Goal: Information Seeking & Learning: Compare options

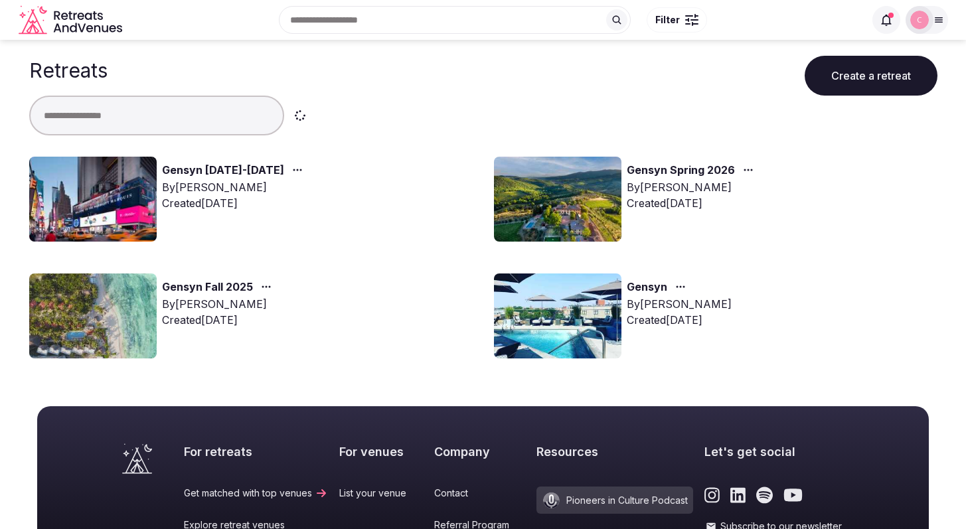
click at [228, 170] on link "Gensyn [DATE]-[DATE]" at bounding box center [223, 170] width 122 height 17
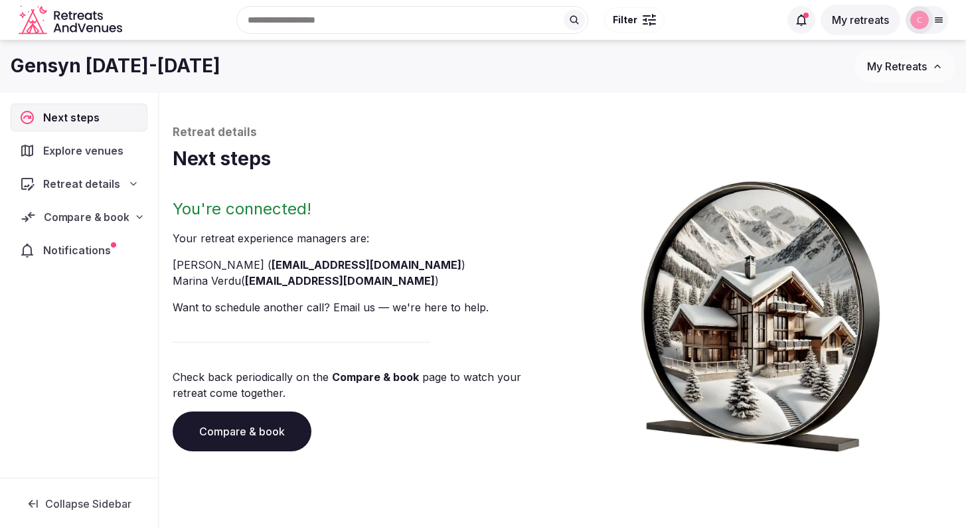
click at [90, 219] on span "Compare & book" at bounding box center [86, 217] width 85 height 16
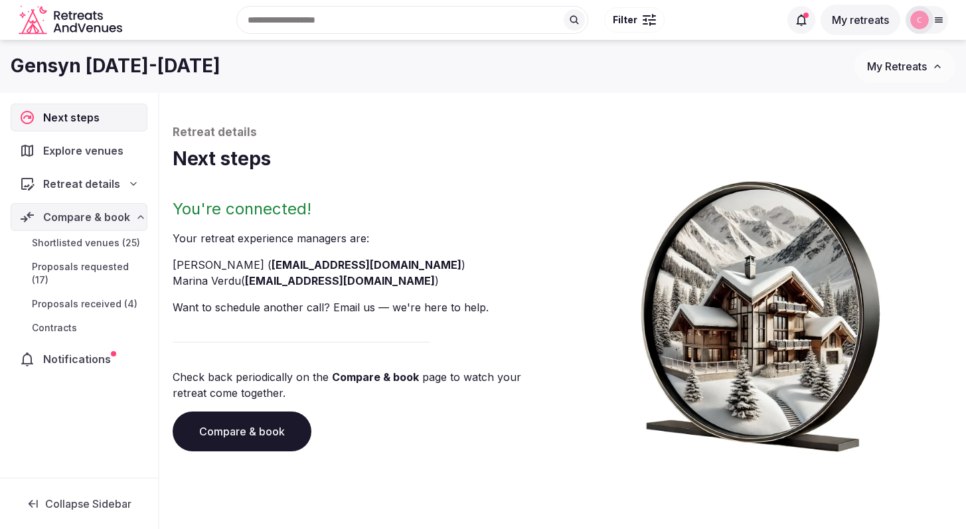
click at [96, 298] on span "Proposals received (4)" at bounding box center [85, 304] width 106 height 13
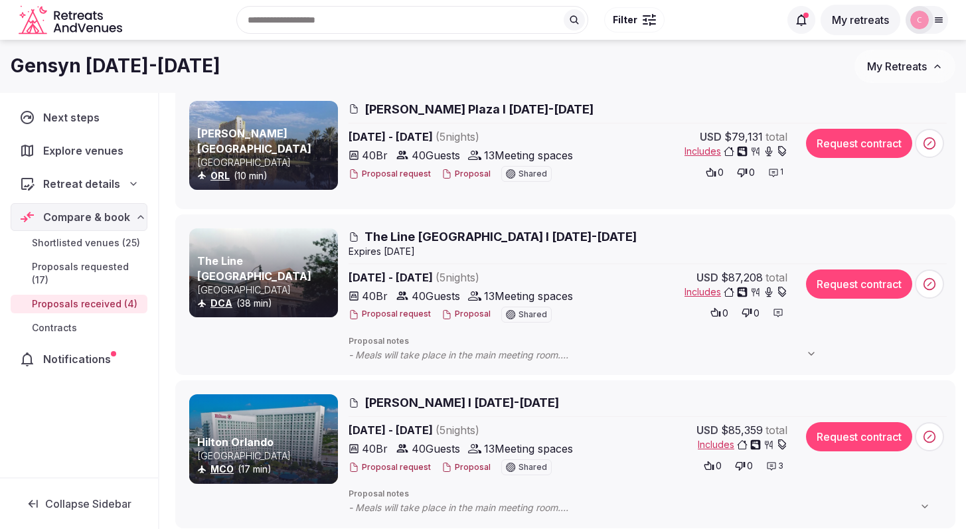
scroll to position [153, 0]
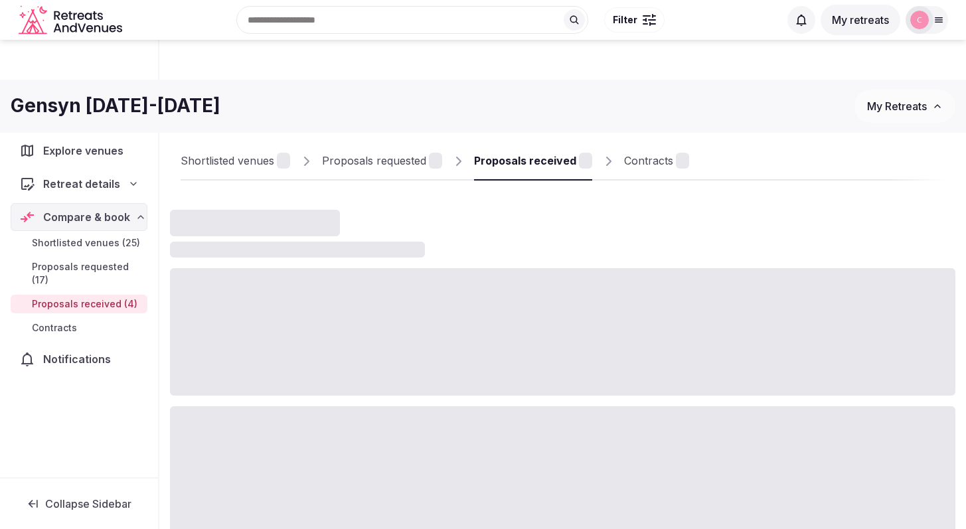
scroll to position [153, 0]
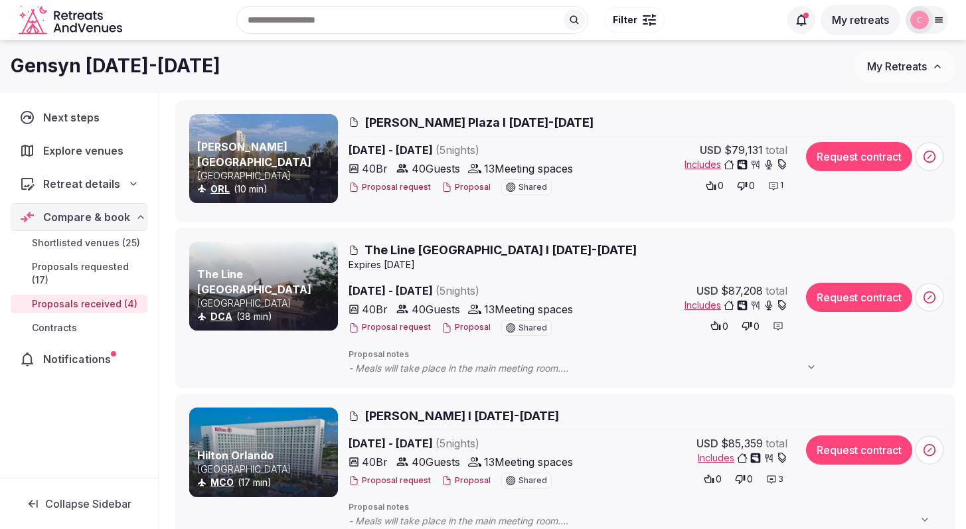
click at [92, 351] on span "Notifications" at bounding box center [79, 359] width 73 height 16
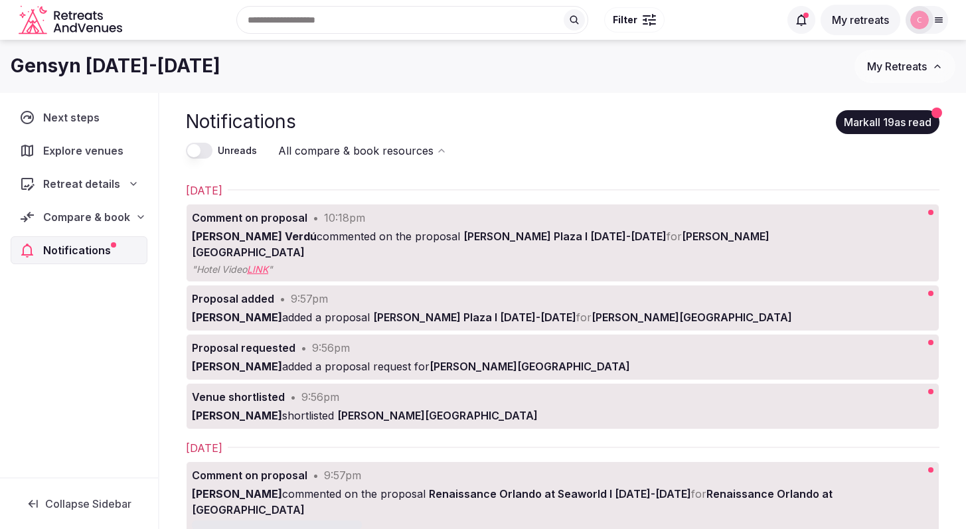
click at [199, 153] on button "Unreads" at bounding box center [199, 151] width 27 height 16
click at [103, 70] on h1 "Gensyn [DATE]-[DATE]" at bounding box center [116, 66] width 210 height 26
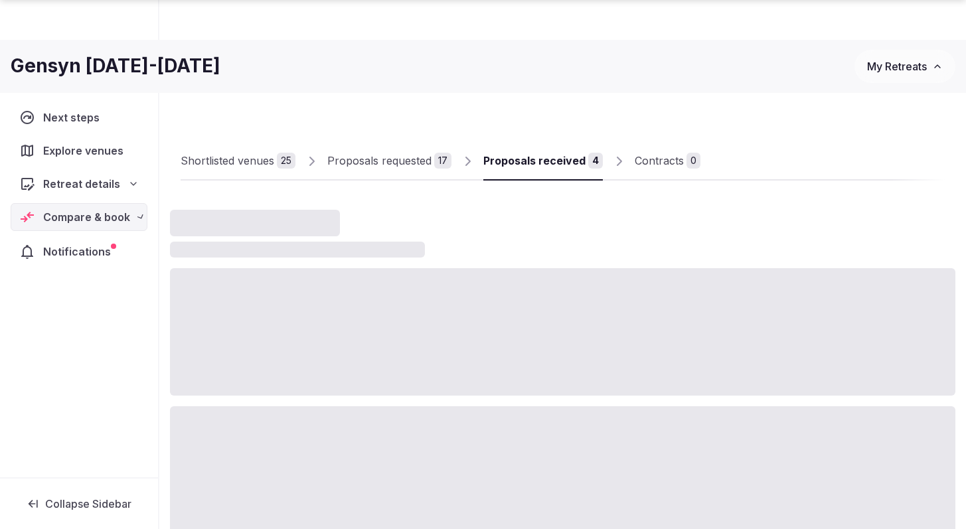
scroll to position [153, 0]
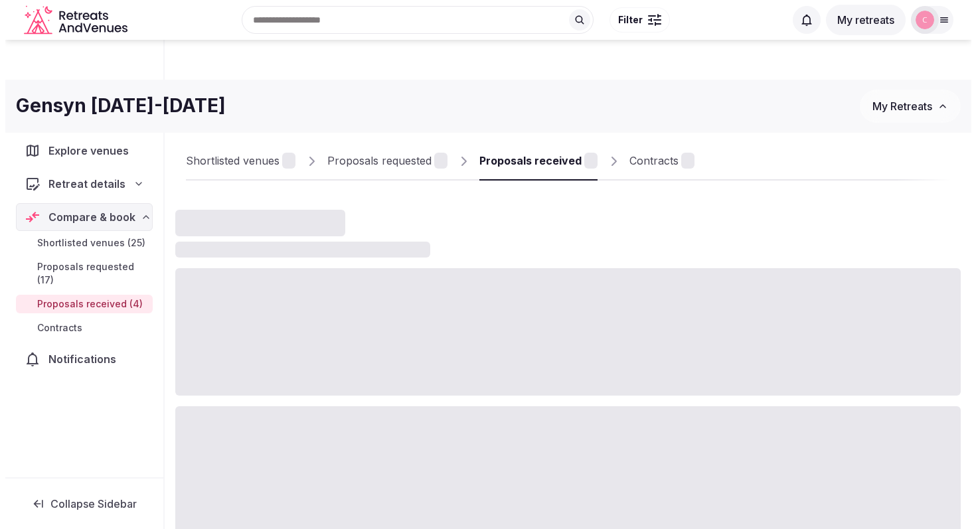
scroll to position [153, 0]
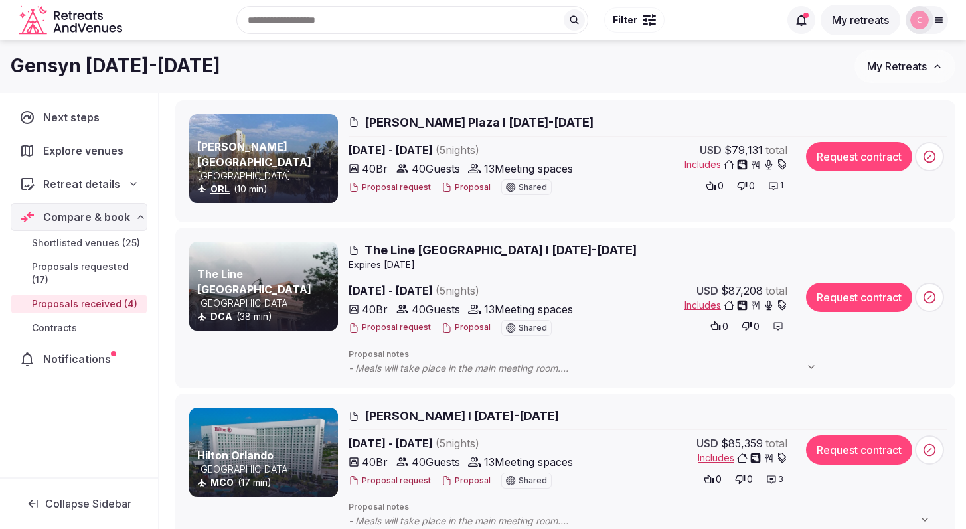
click at [468, 250] on span "The Line [GEOGRAPHIC_DATA] I [DATE]-[DATE]" at bounding box center [501, 250] width 272 height 17
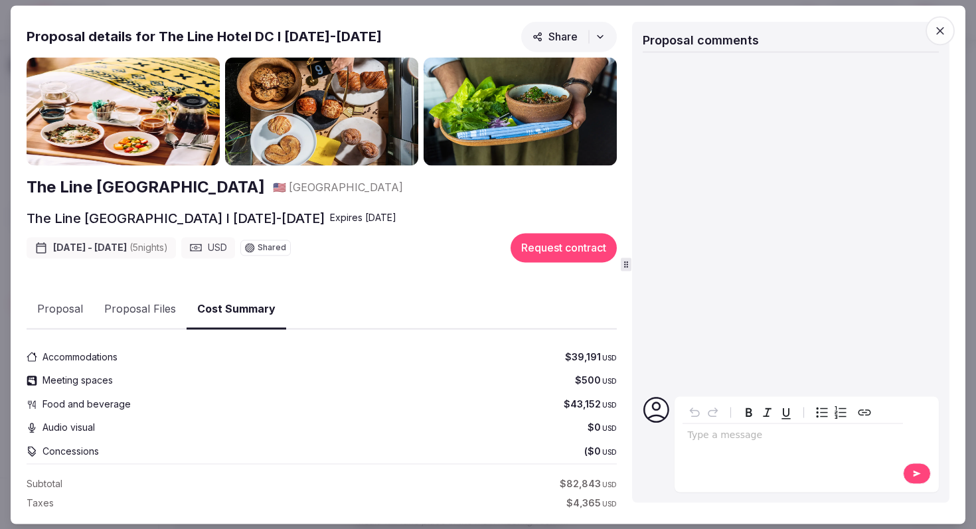
click at [225, 312] on button "Cost Summary" at bounding box center [237, 309] width 100 height 39
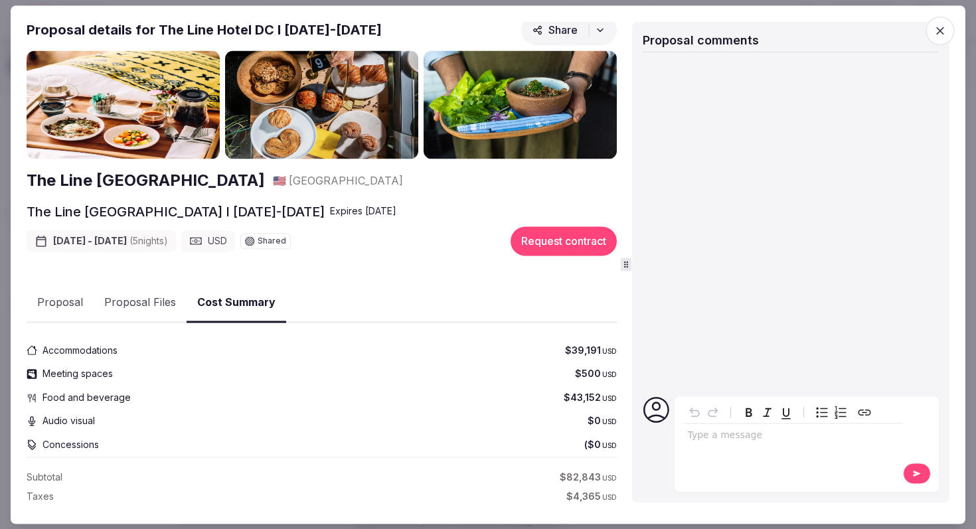
scroll to position [0, 0]
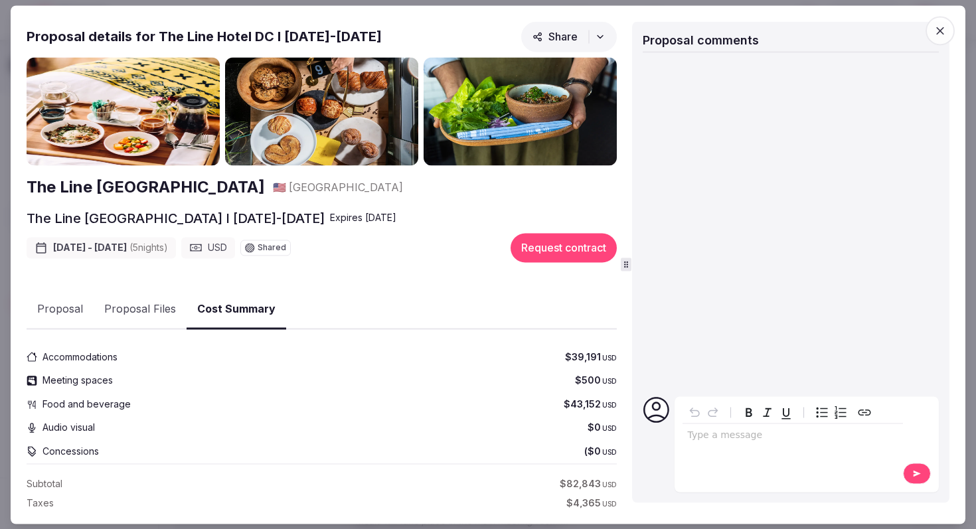
click at [942, 33] on icon "button" at bounding box center [940, 30] width 13 height 13
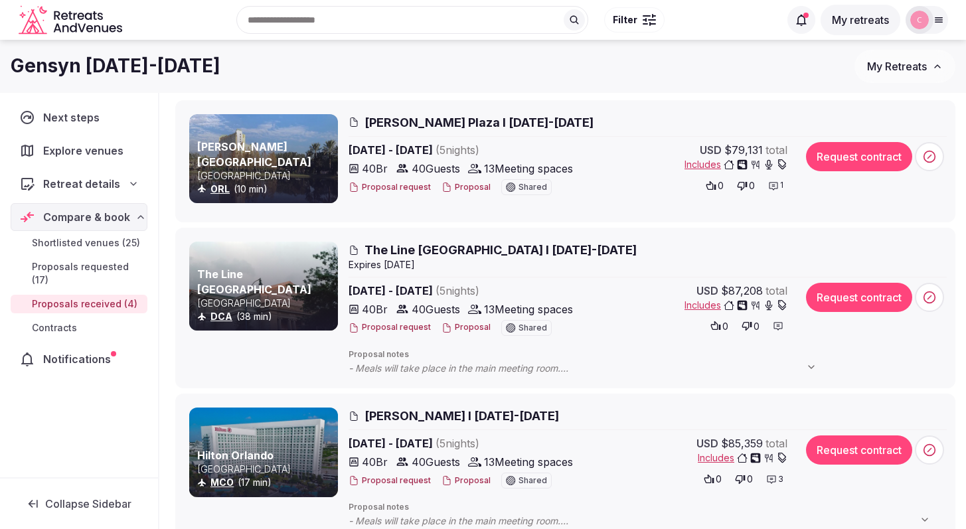
click at [454, 120] on span "[PERSON_NAME] Plaza I [DATE]-[DATE]" at bounding box center [479, 122] width 229 height 17
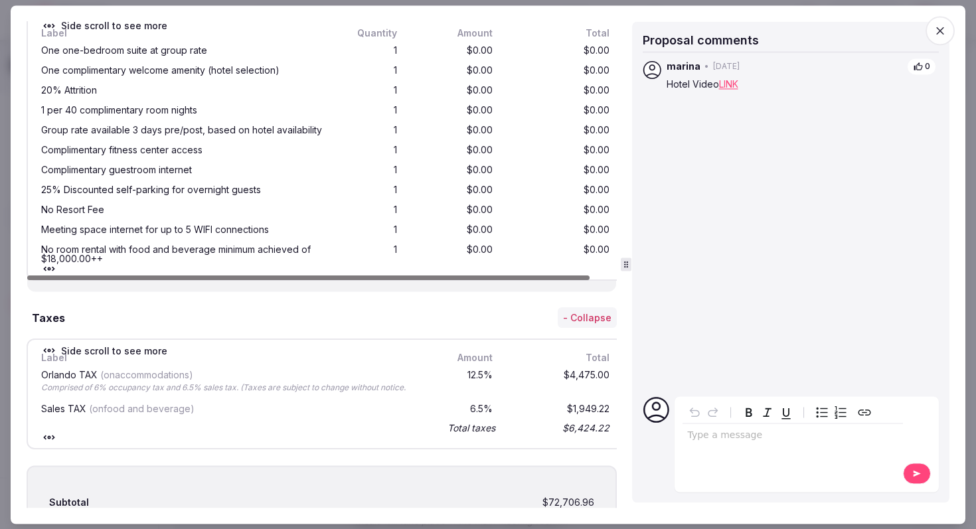
scroll to position [3142, 0]
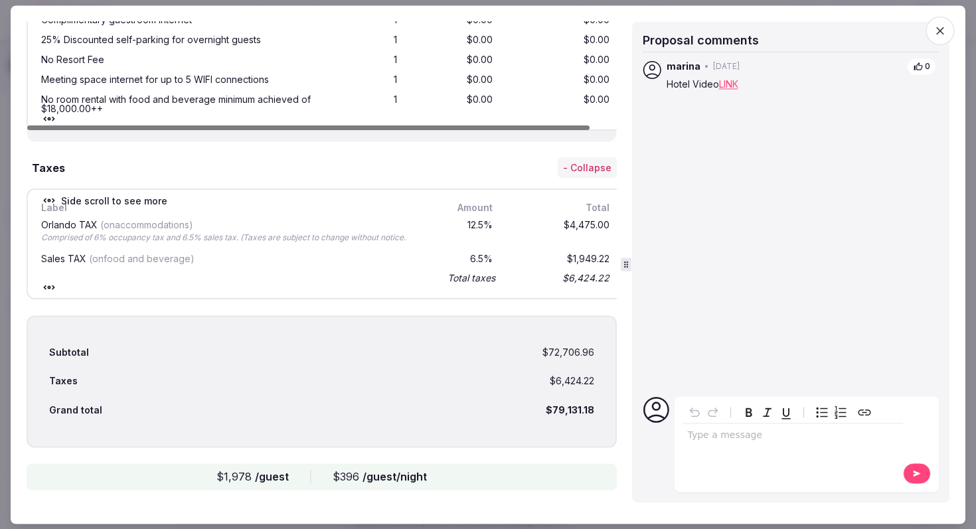
click at [945, 32] on icon "button" at bounding box center [940, 30] width 13 height 13
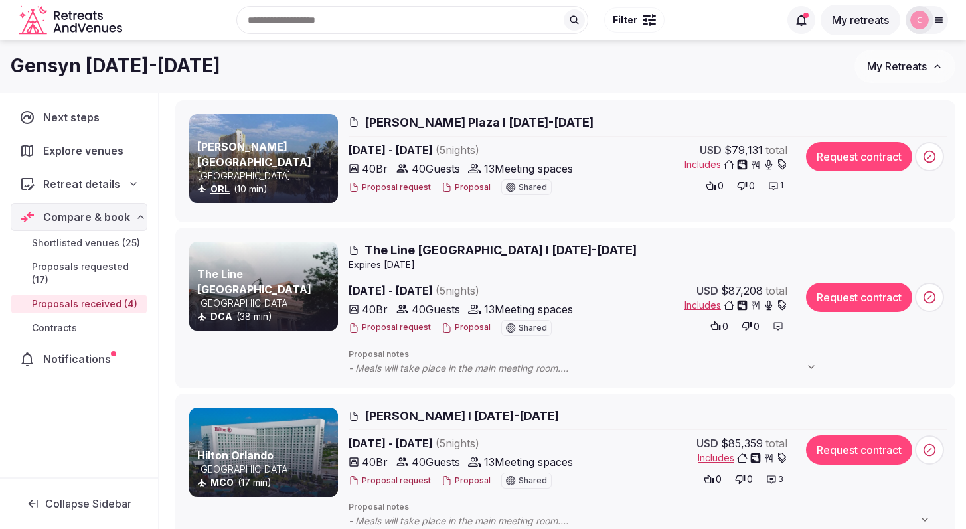
click at [520, 251] on span "The Line [GEOGRAPHIC_DATA] I [DATE]-[DATE]" at bounding box center [501, 250] width 272 height 17
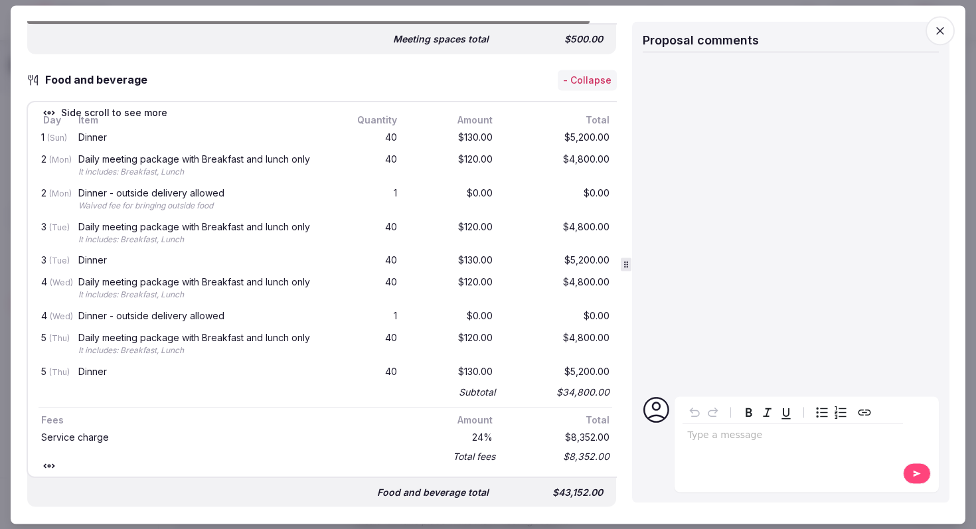
scroll to position [1481, 0]
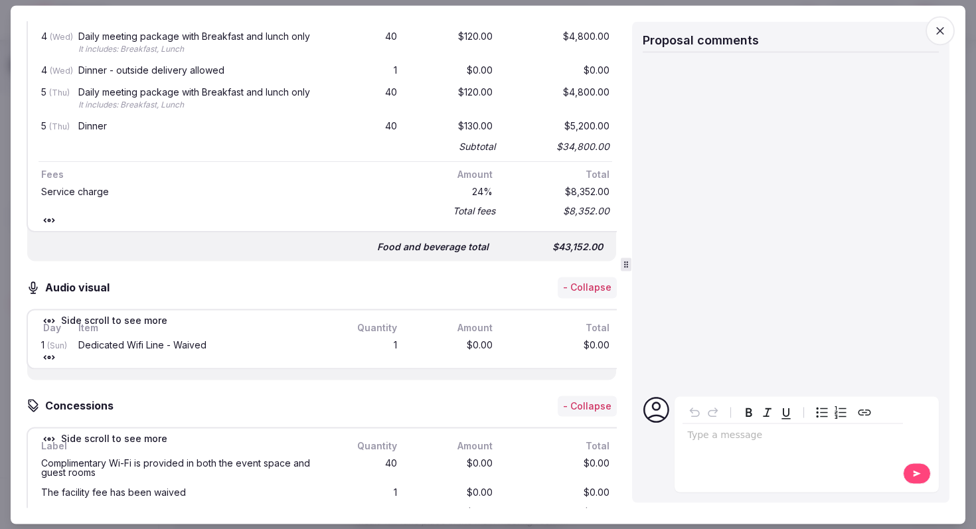
click at [944, 28] on icon "button" at bounding box center [940, 30] width 13 height 13
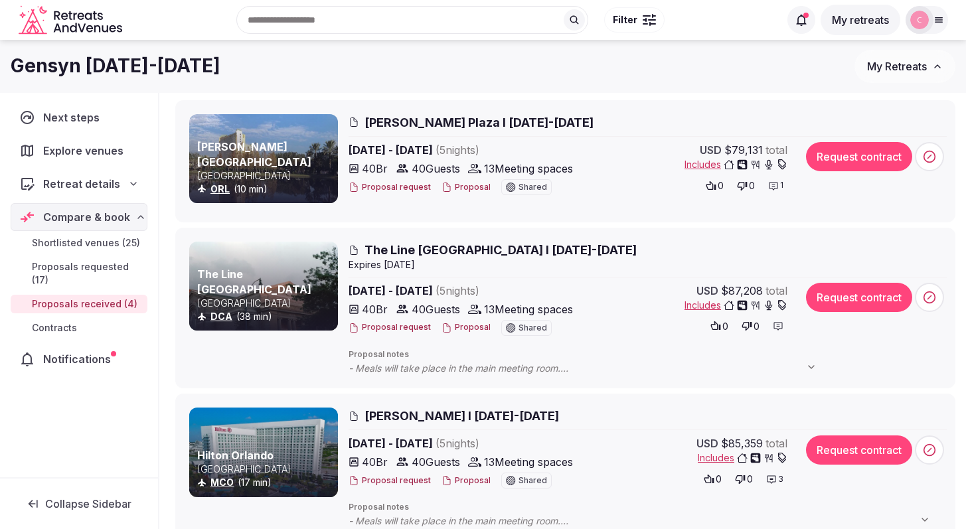
click at [450, 123] on span "[PERSON_NAME] Plaza I [DATE]-[DATE]" at bounding box center [479, 122] width 229 height 17
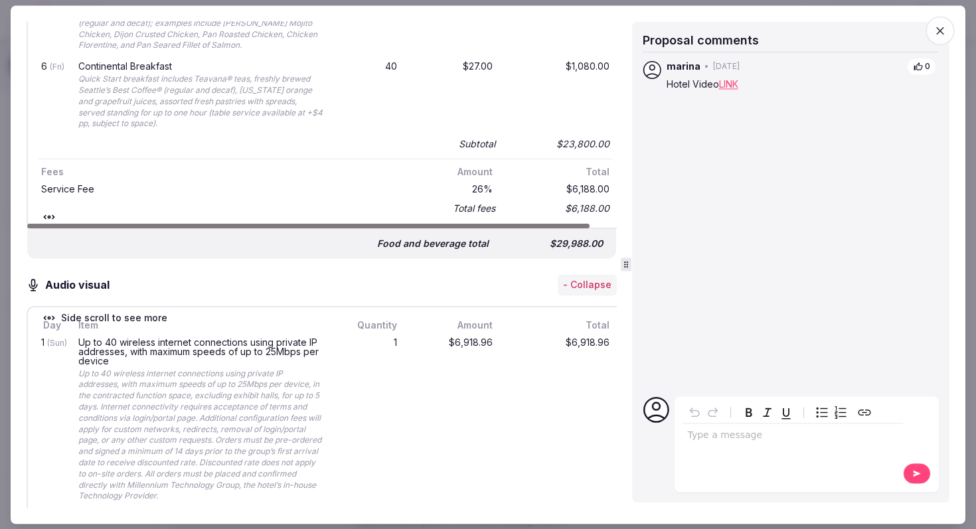
scroll to position [2621, 0]
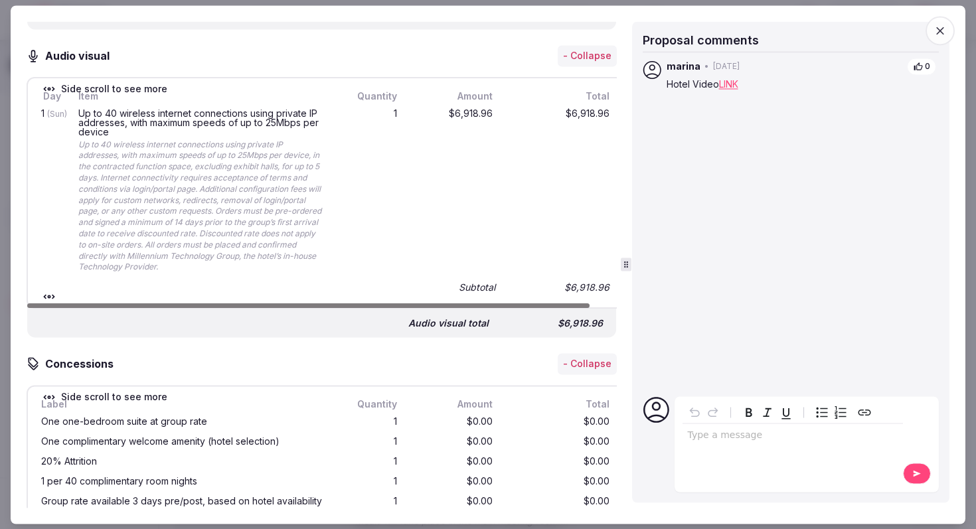
click at [263, 139] on div "Up to 40 wireless internet connections using private IP addresses, with maximum…" at bounding box center [200, 206] width 244 height 134
click at [221, 147] on div "Up to 40 wireless internet connections using private IP addresses, with maximum…" at bounding box center [200, 206] width 244 height 134
click at [280, 159] on div "Up to 40 wireless internet connections using private IP addresses, with maximum…" at bounding box center [200, 206] width 244 height 134
click at [274, 191] on div "Up to 40 wireless internet connections using private IP addresses, with maximum…" at bounding box center [200, 206] width 244 height 134
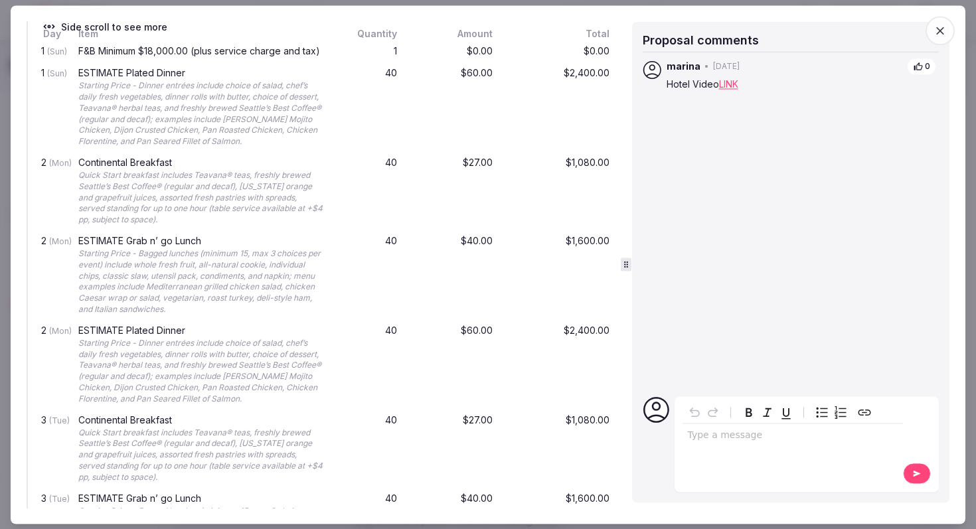
scroll to position [1253, 0]
